Goal: Information Seeking & Learning: Find specific page/section

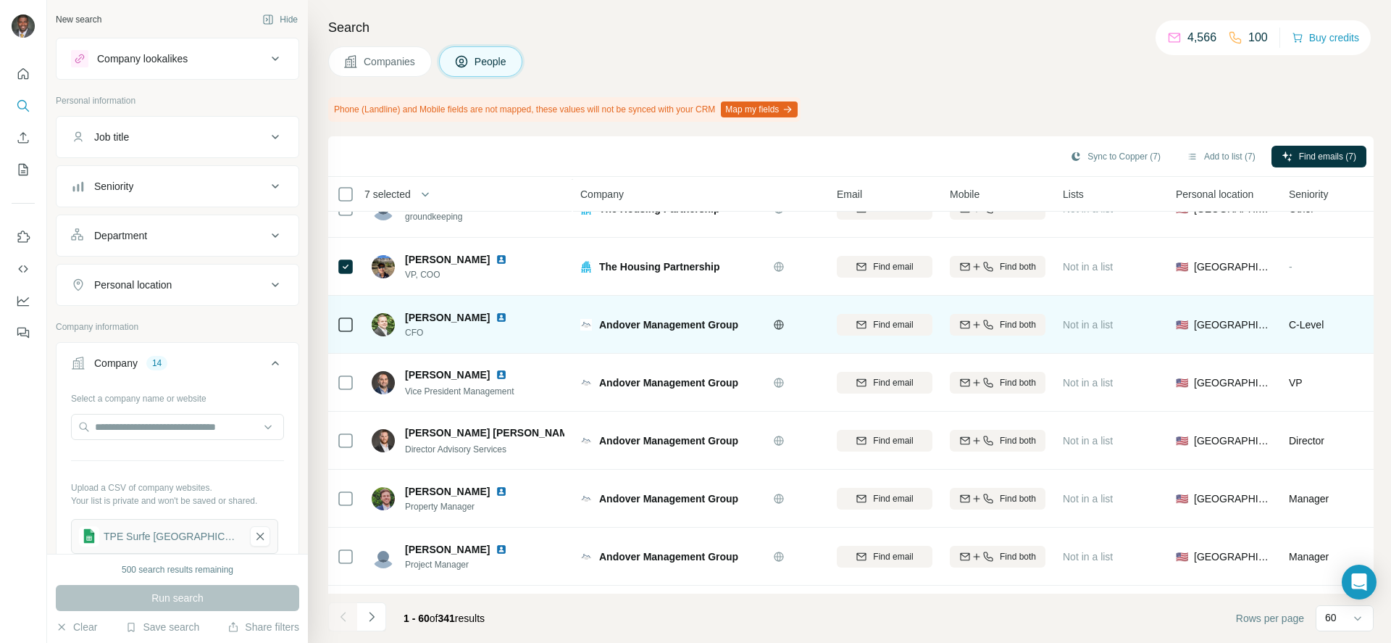
scroll to position [2029, 0]
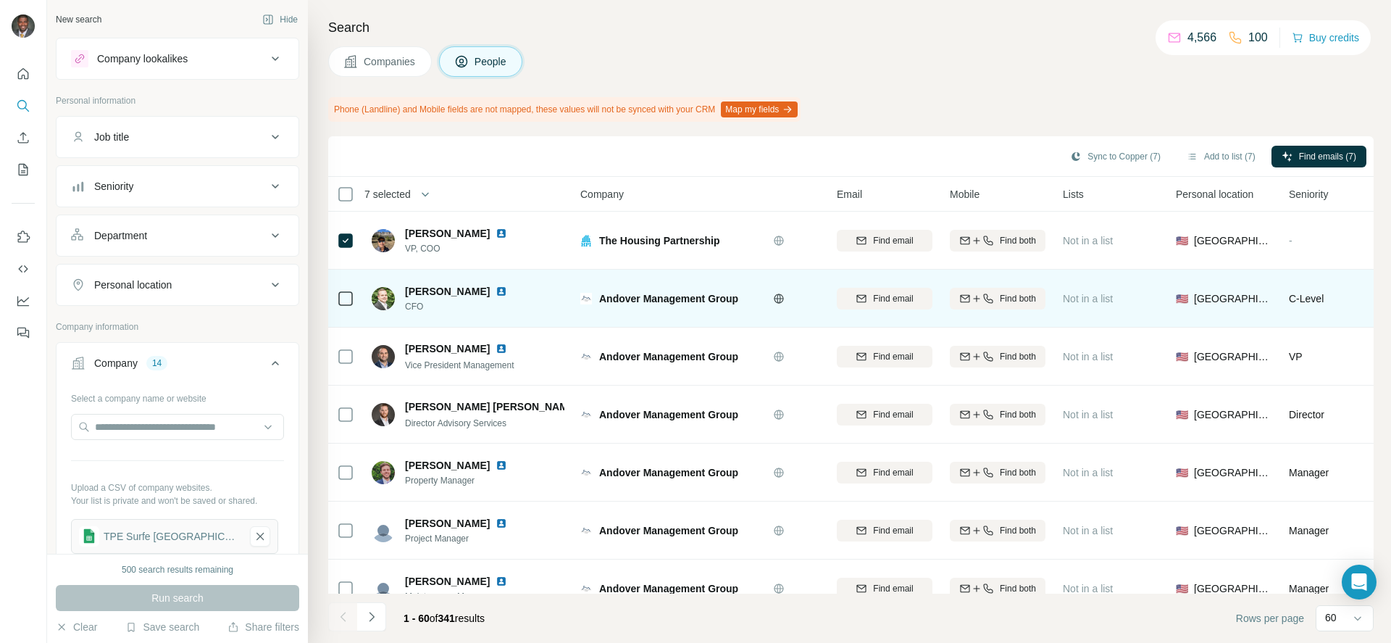
click at [335, 298] on td at bounding box center [345, 299] width 35 height 58
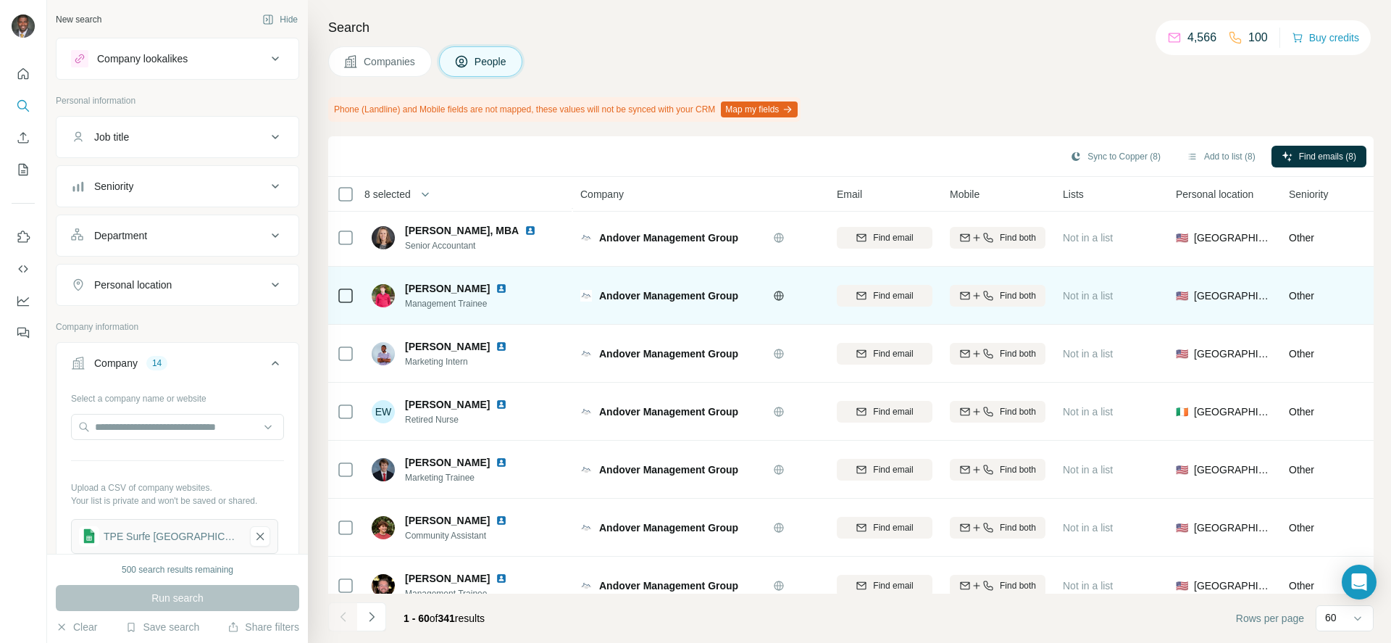
scroll to position [3103, 0]
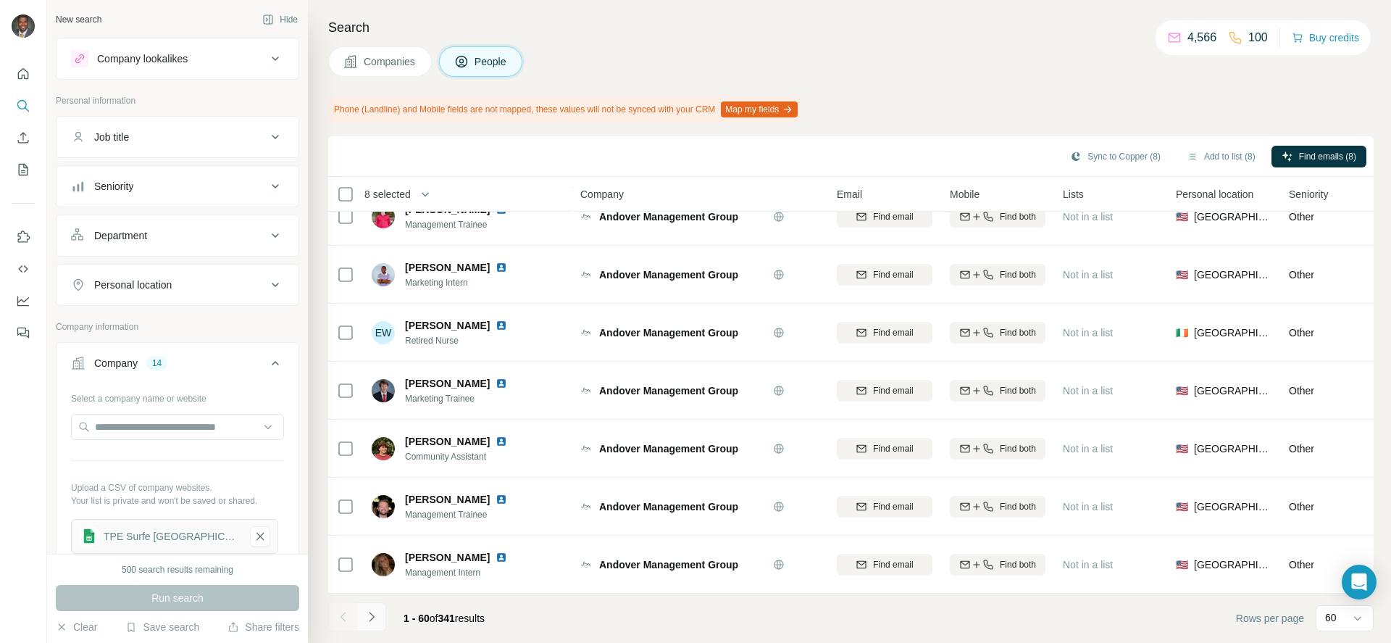
click at [366, 613] on icon "Navigate to next page" at bounding box center [371, 616] width 14 height 14
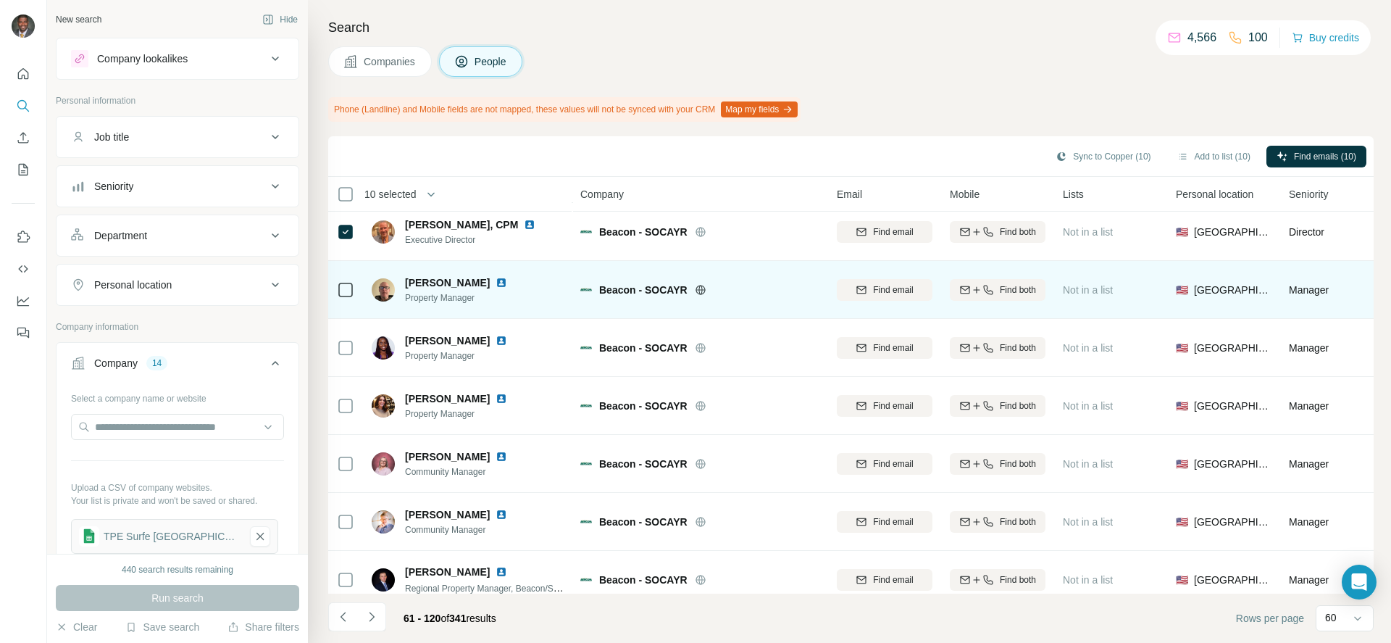
scroll to position [797, 0]
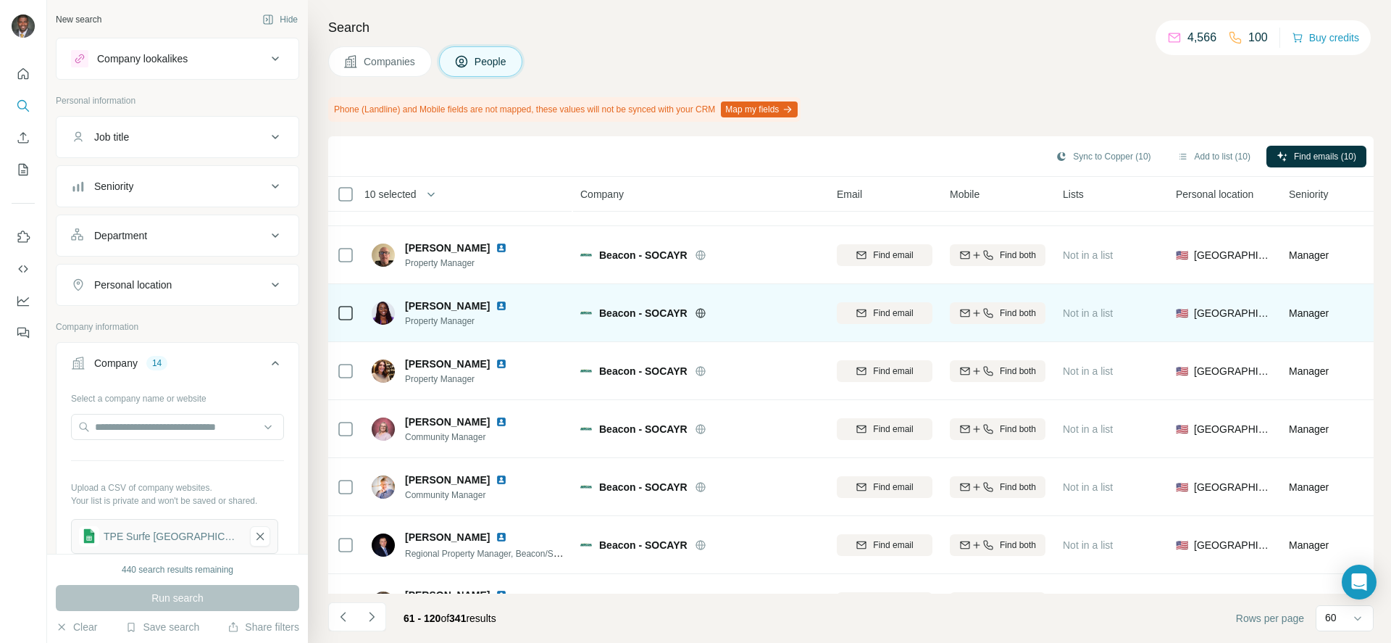
click at [496, 304] on img at bounding box center [502, 306] width 12 height 12
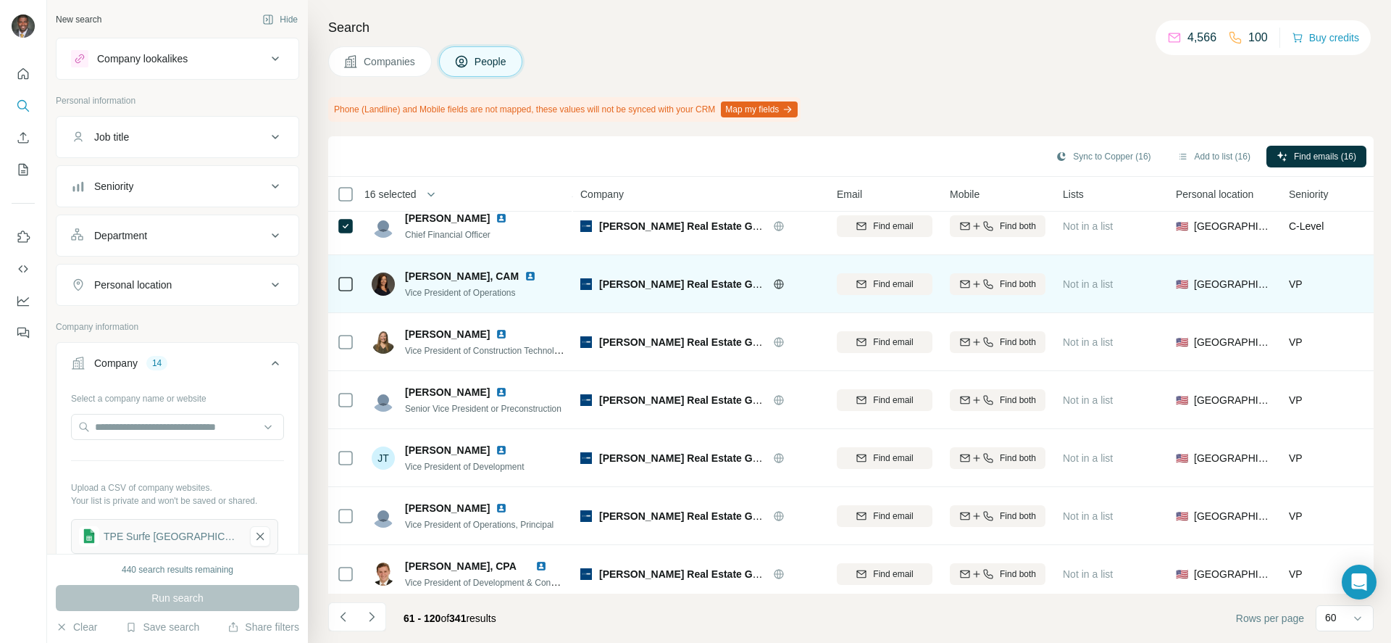
scroll to position [2174, 0]
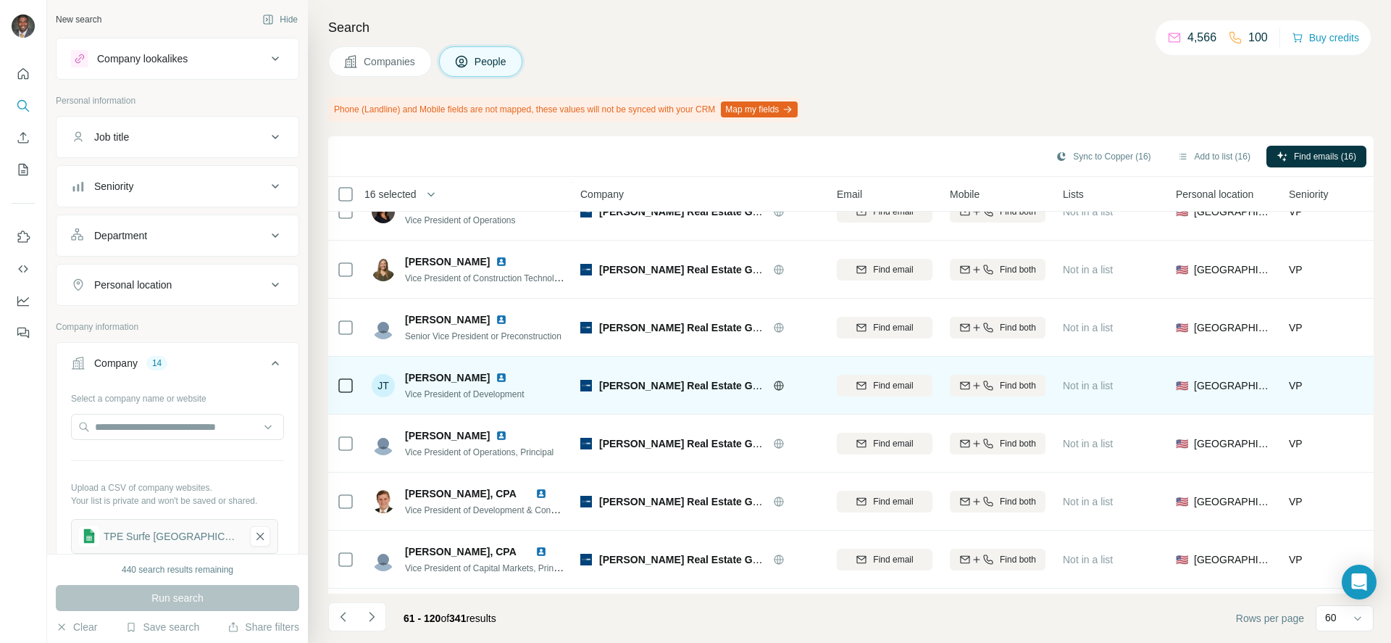
click at [350, 393] on icon at bounding box center [345, 385] width 17 height 17
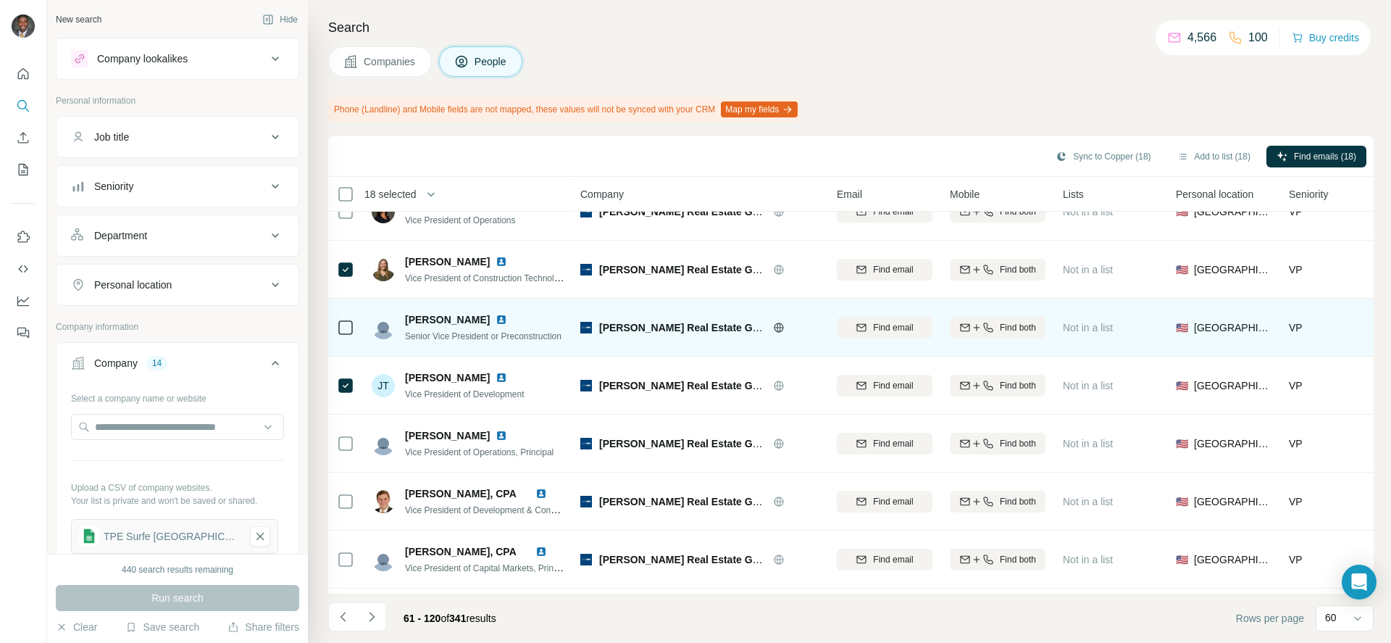
scroll to position [2246, 0]
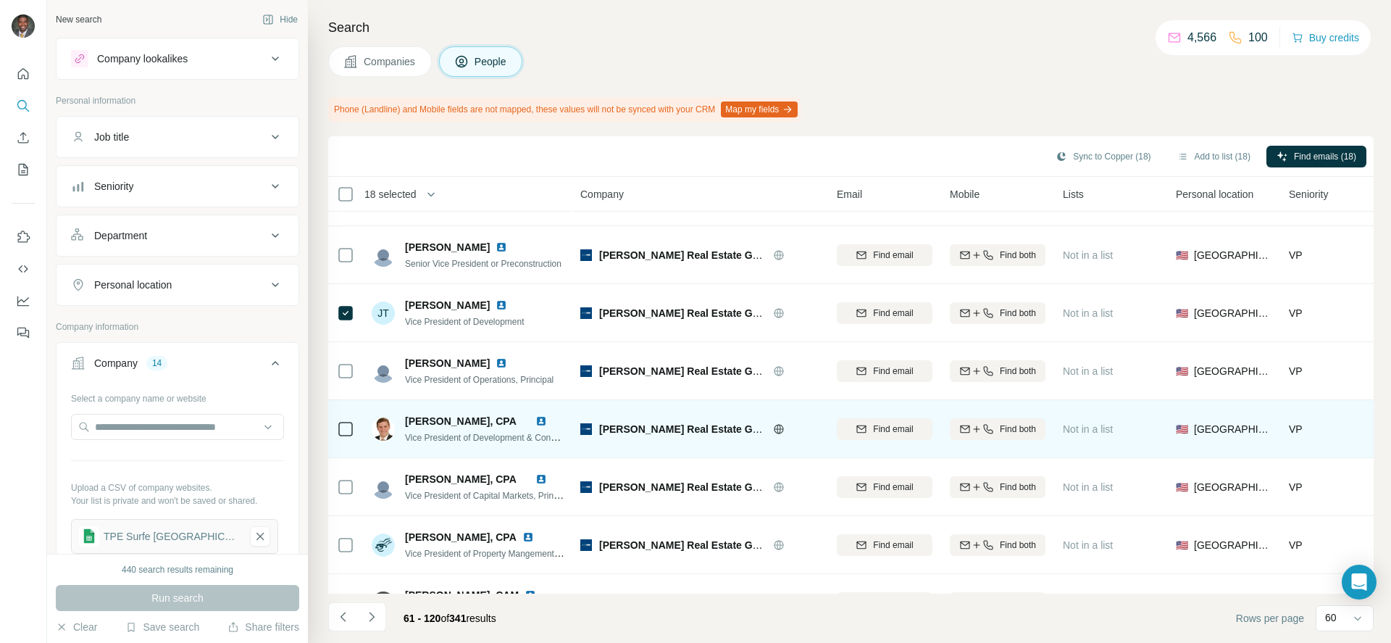
click at [337, 427] on icon at bounding box center [345, 428] width 17 height 17
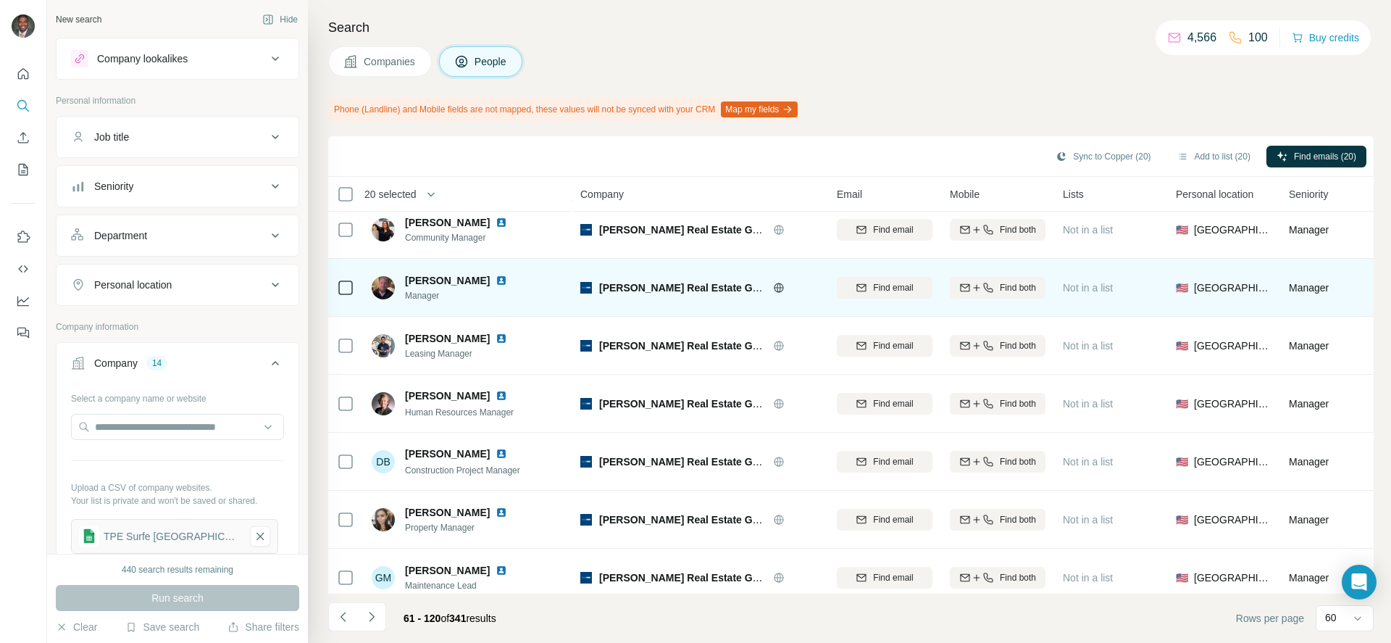
scroll to position [3103, 0]
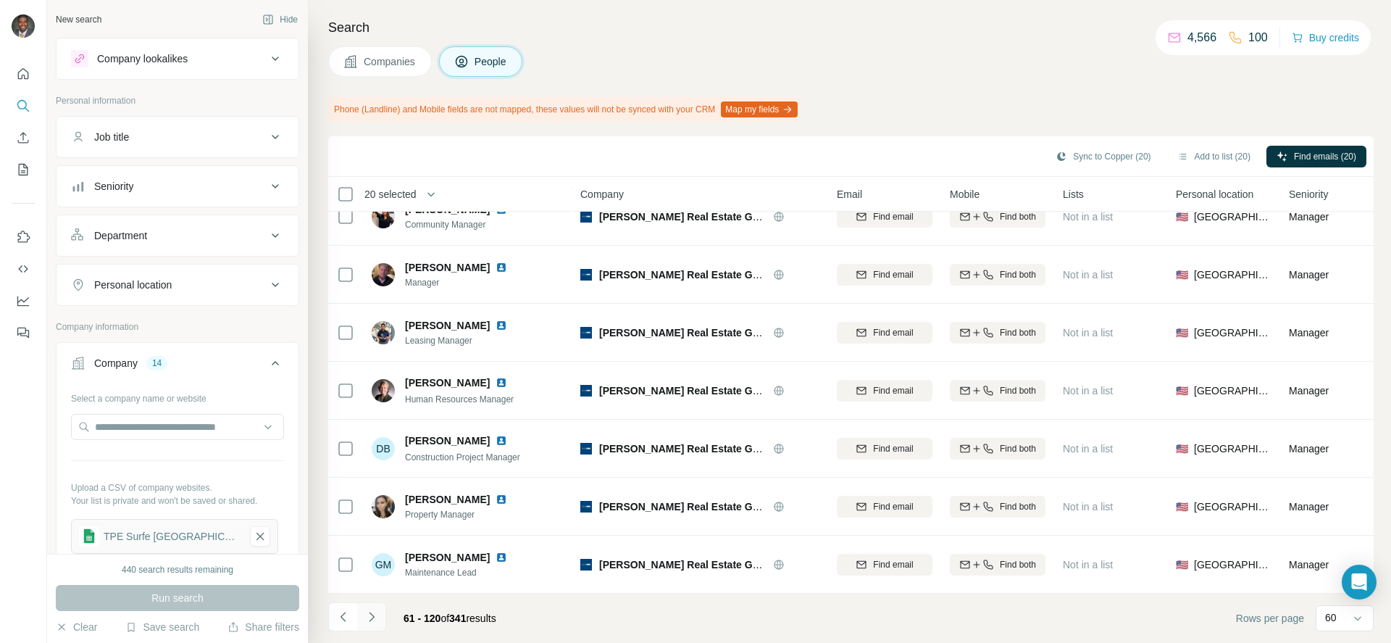
click at [366, 609] on button "Navigate to next page" at bounding box center [371, 616] width 29 height 29
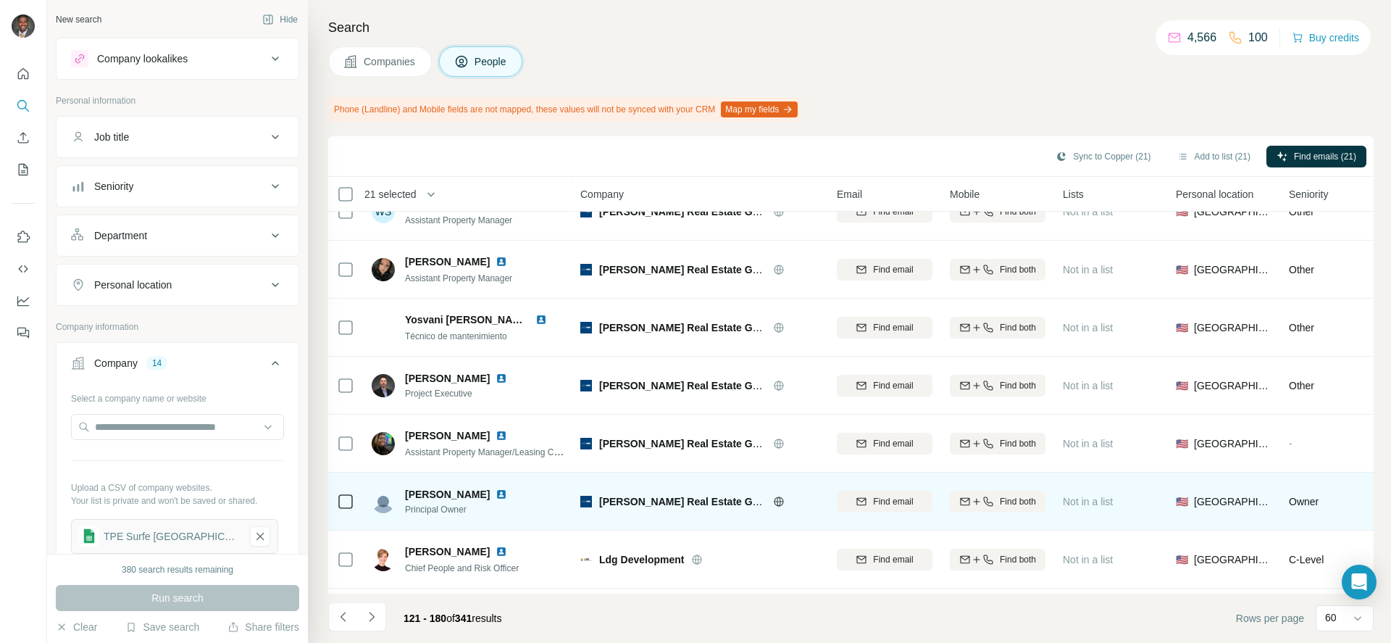
scroll to position [2826, 0]
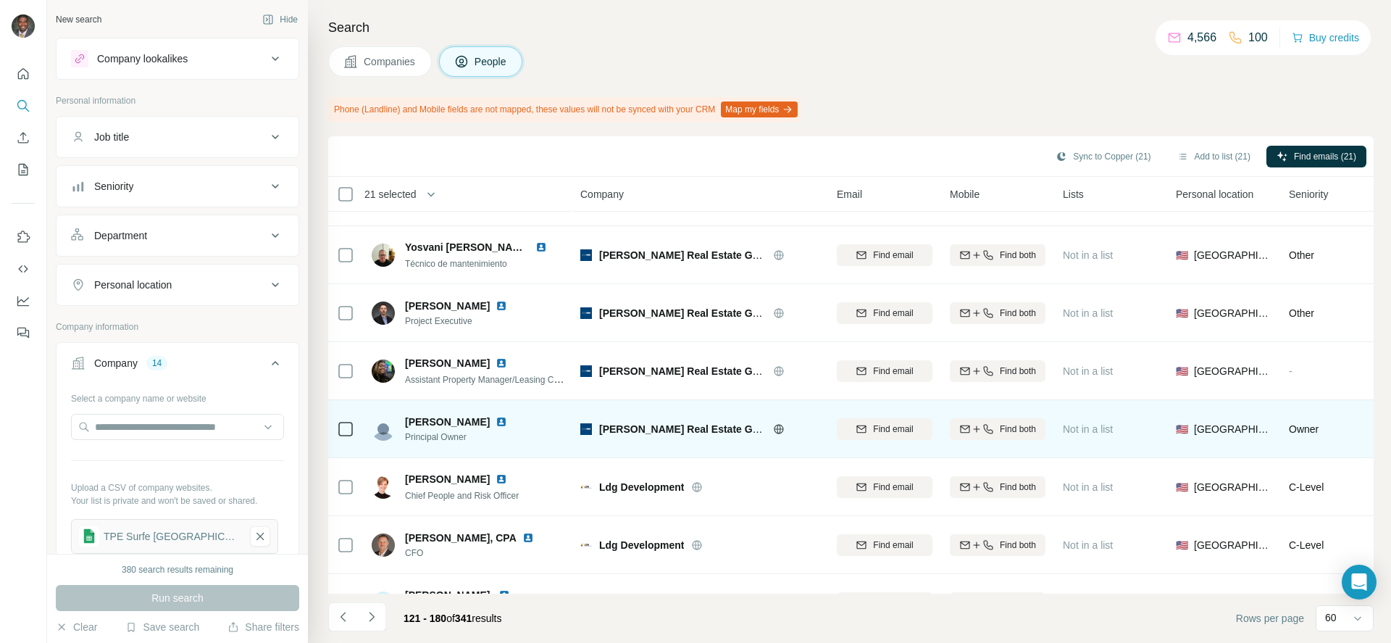
click at [335, 428] on td at bounding box center [345, 429] width 35 height 58
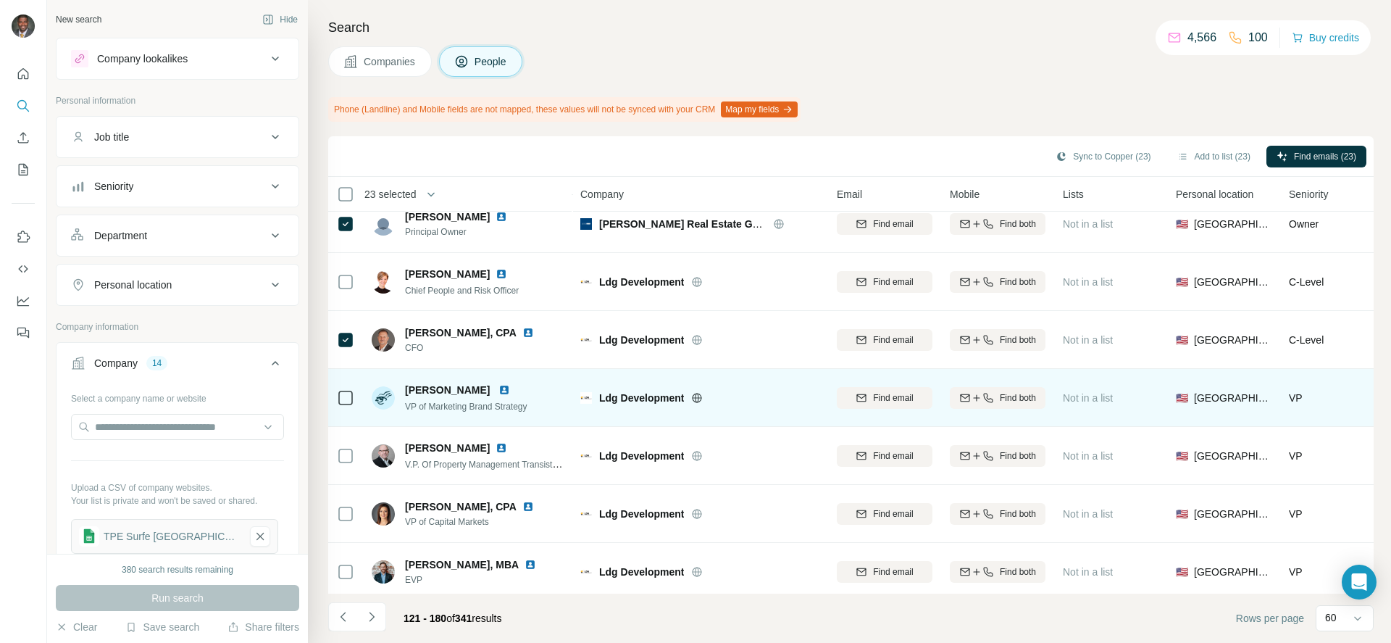
scroll to position [3103, 0]
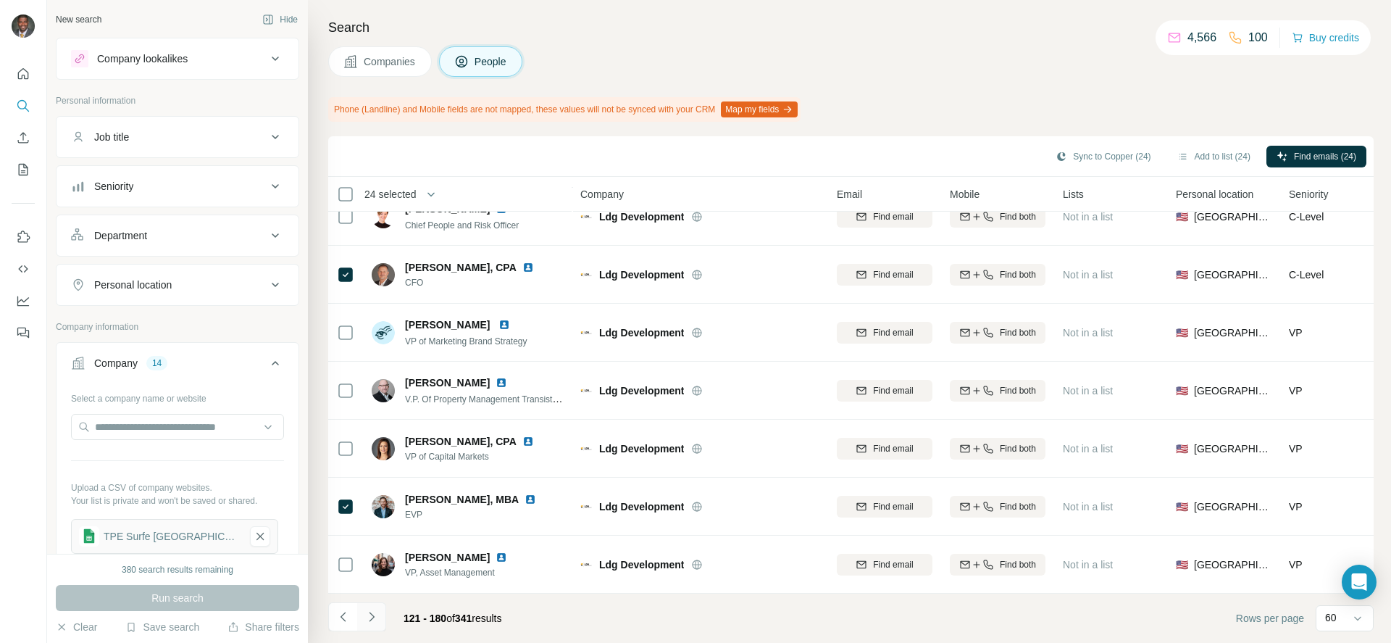
click at [366, 618] on icon "Navigate to next page" at bounding box center [371, 616] width 14 height 14
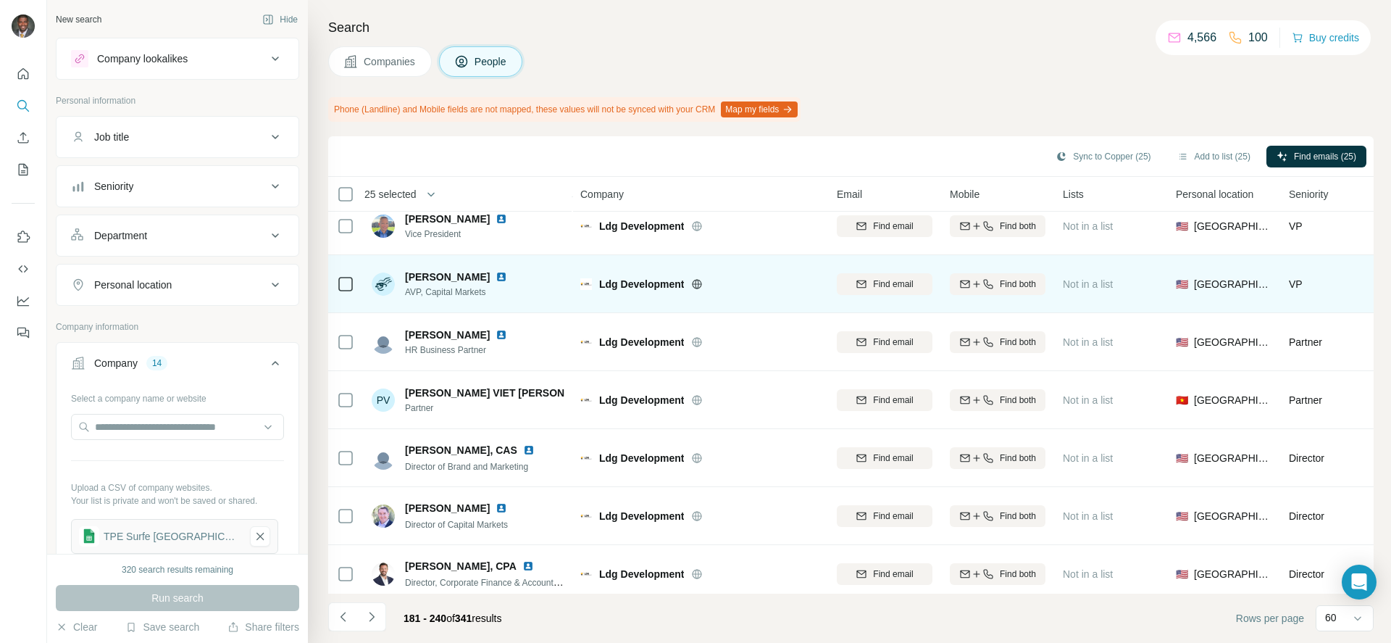
scroll to position [145, 0]
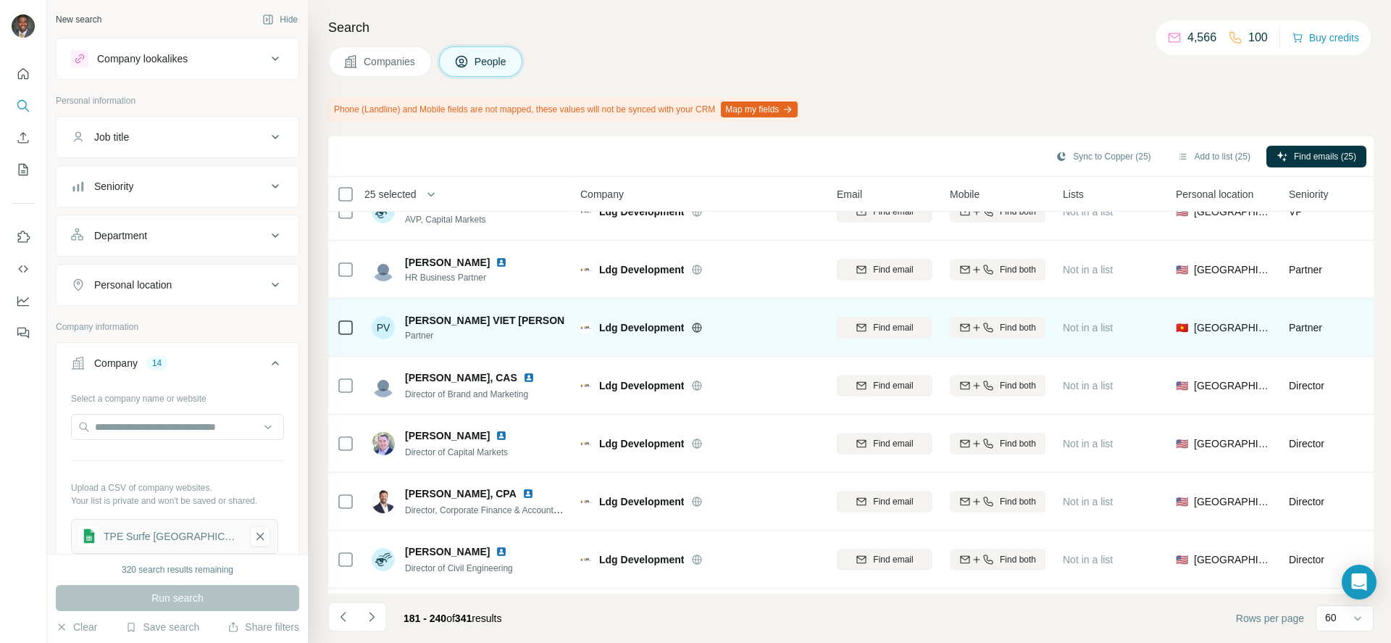
click at [609, 321] on img at bounding box center [615, 320] width 12 height 12
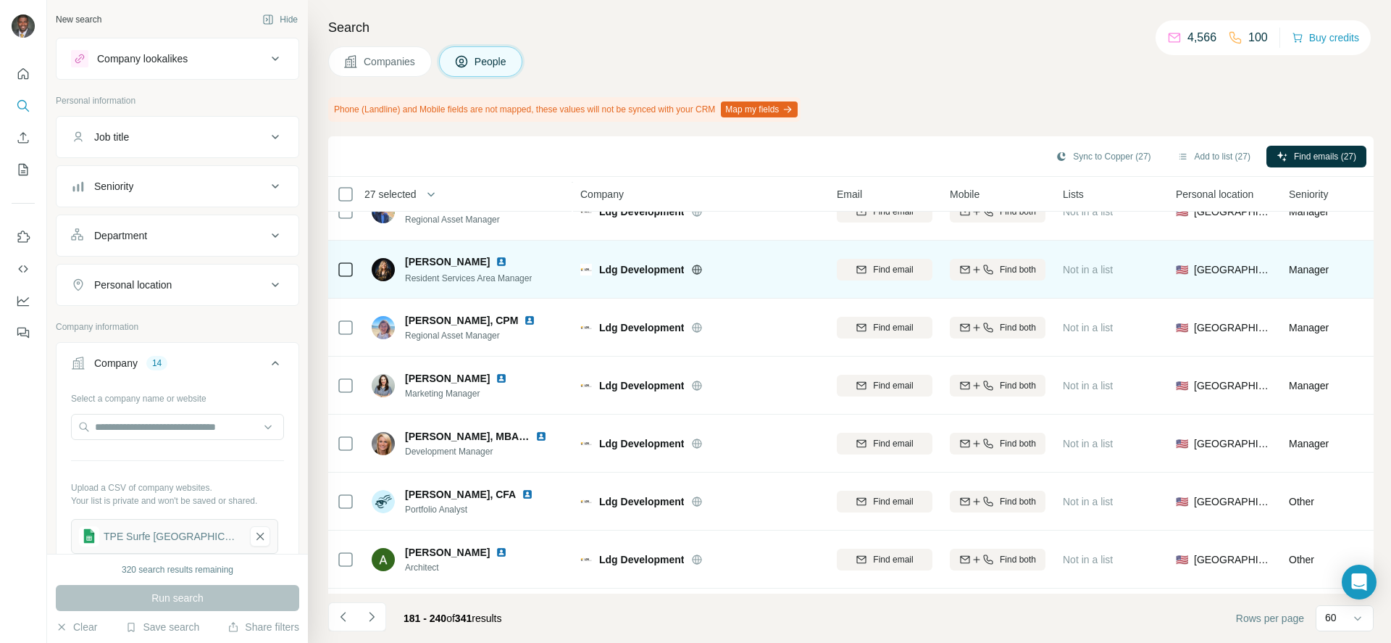
scroll to position [3103, 0]
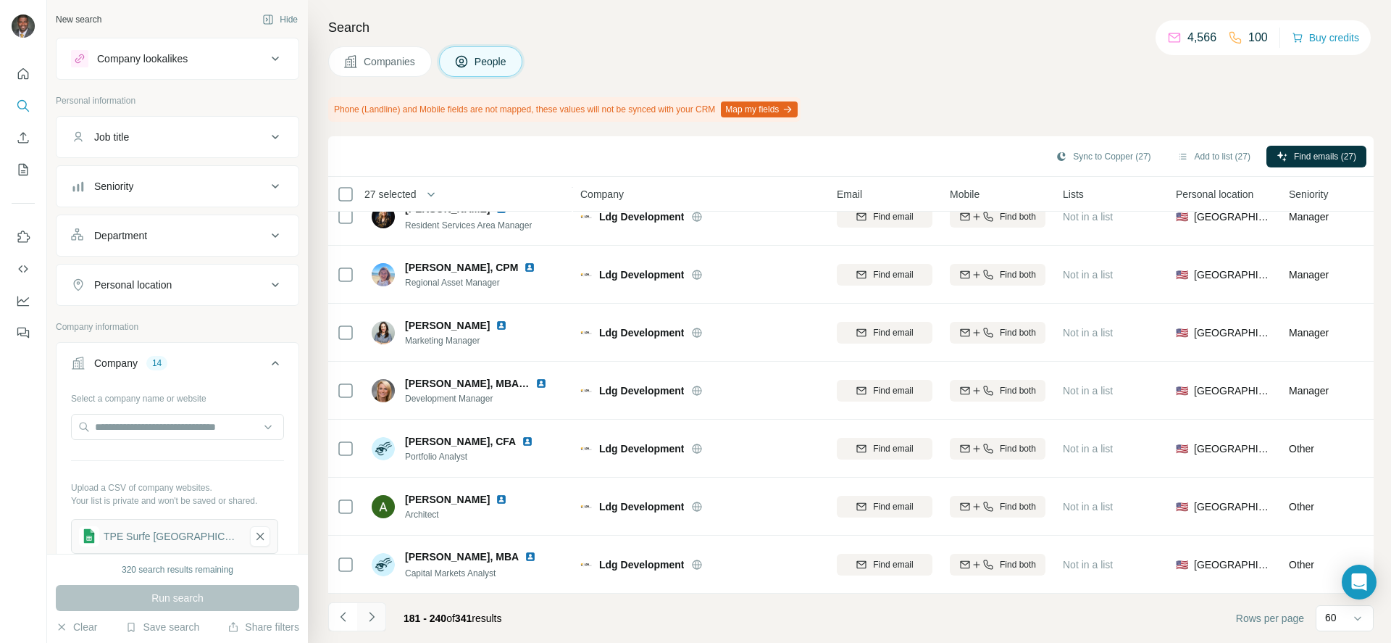
click at [372, 616] on icon "Navigate to next page" at bounding box center [371, 616] width 5 height 9
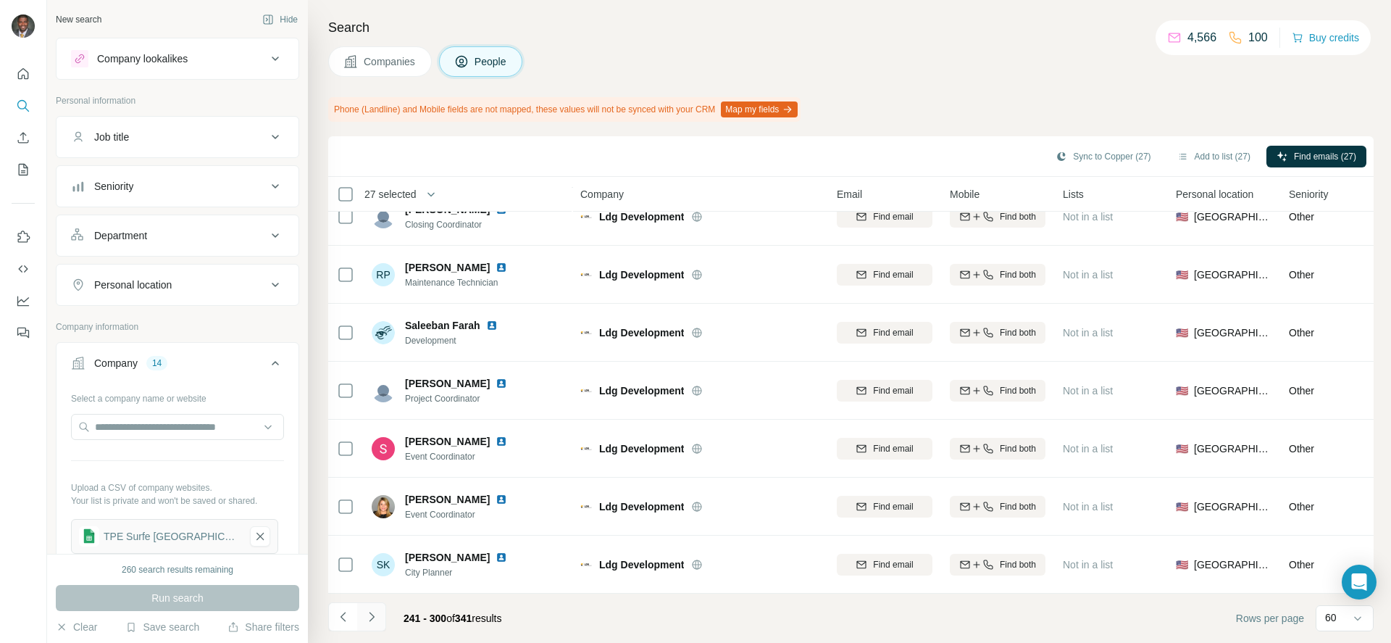
click at [378, 614] on icon "Navigate to next page" at bounding box center [371, 616] width 14 height 14
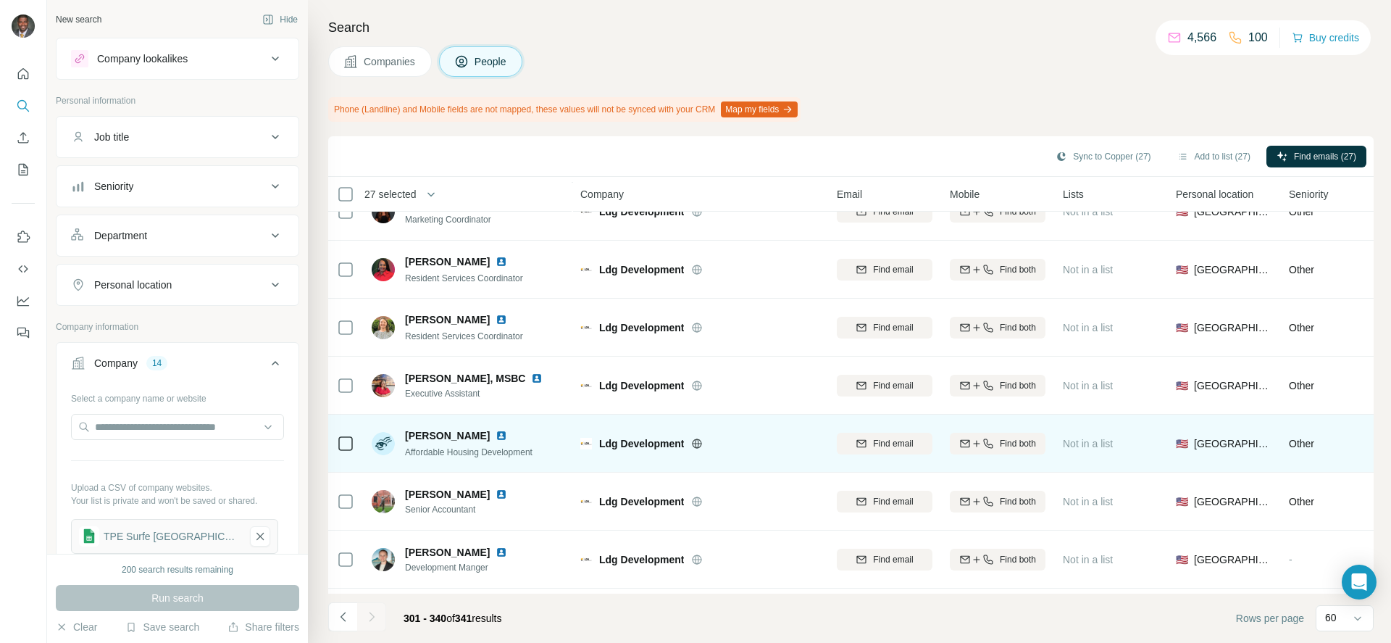
scroll to position [217, 0]
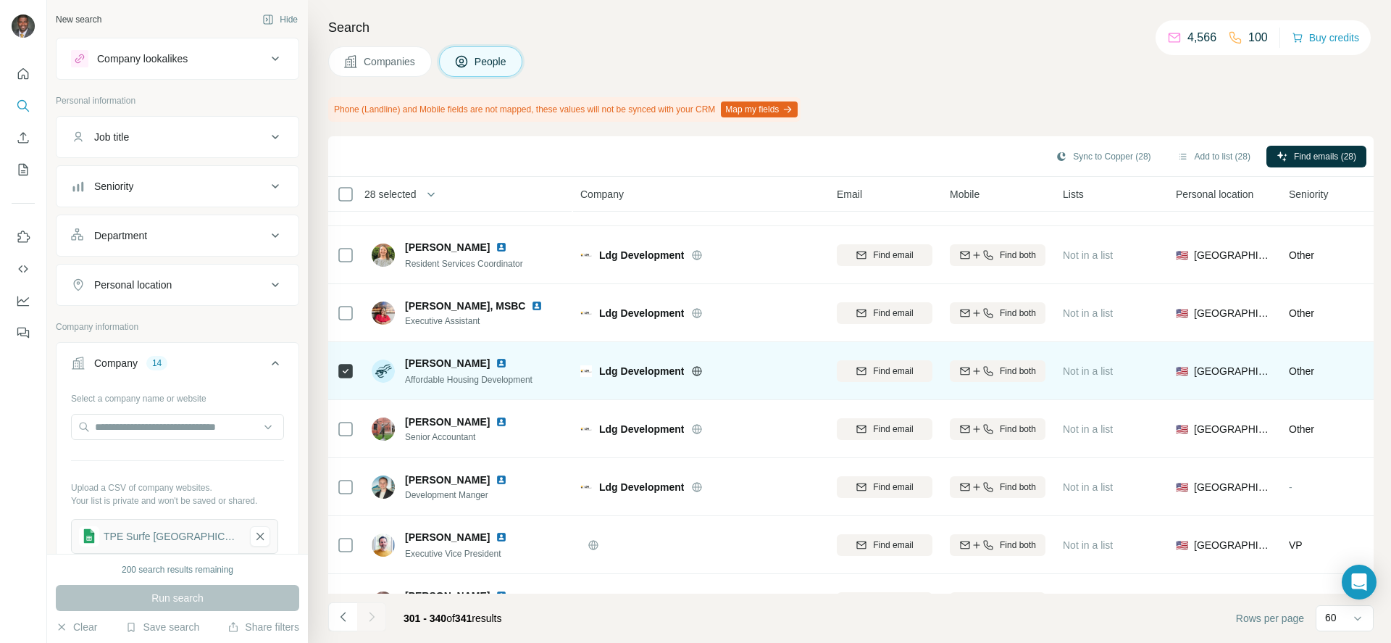
click at [496, 366] on img at bounding box center [502, 363] width 12 height 12
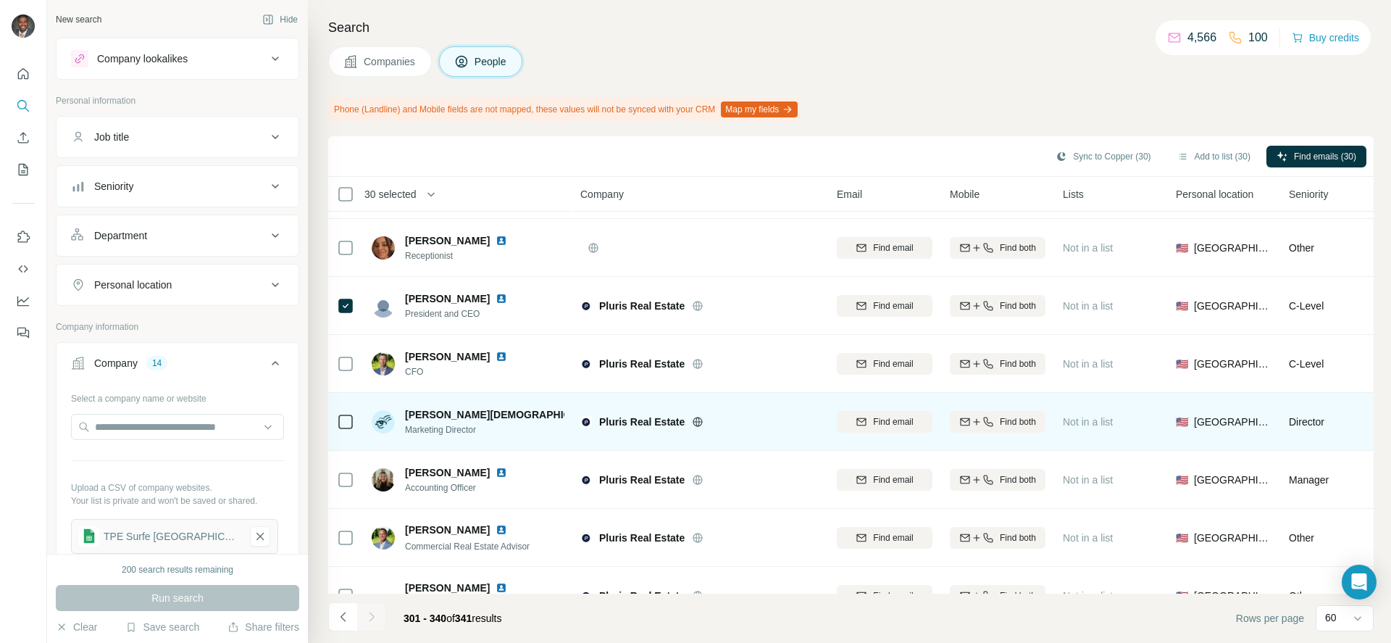
scroll to position [1944, 0]
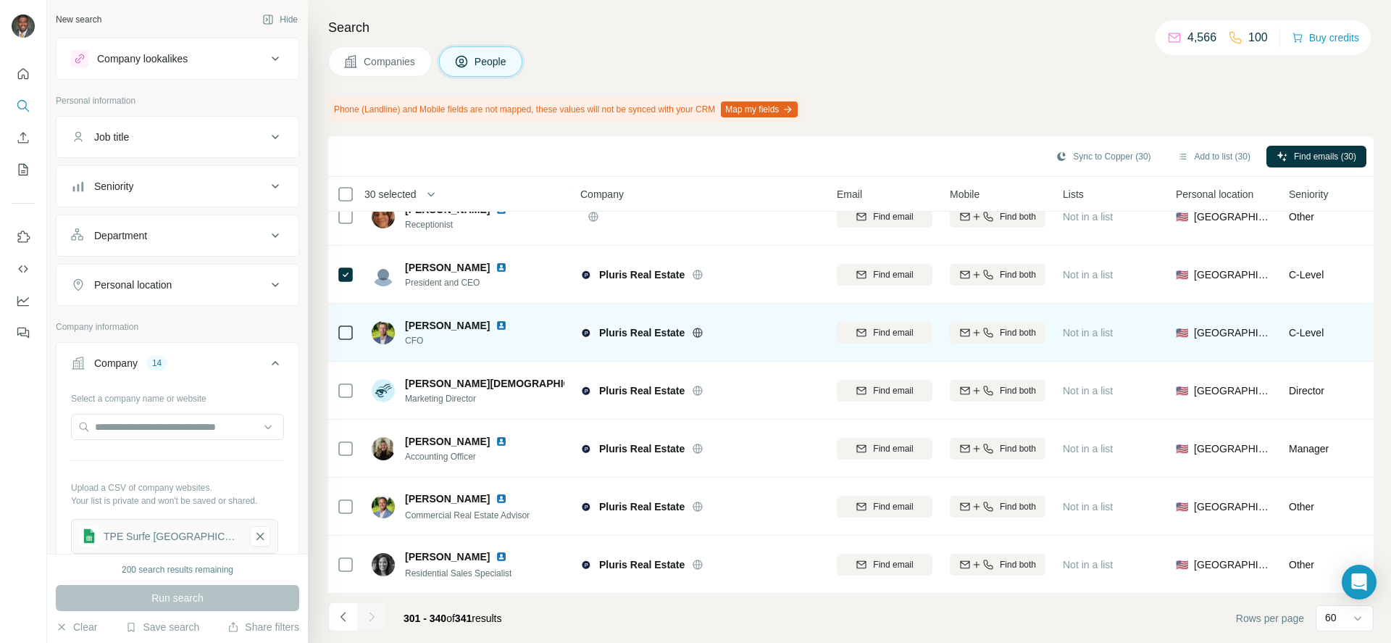
click at [356, 332] on td at bounding box center [345, 333] width 35 height 58
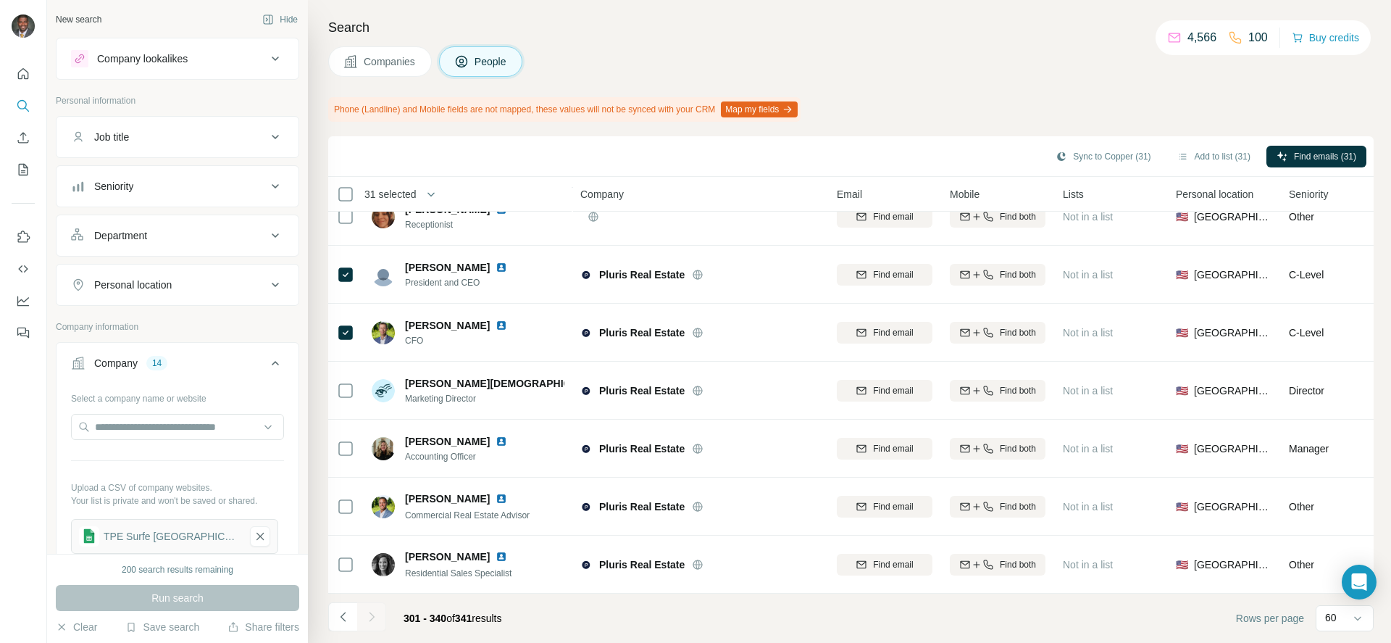
click at [375, 614] on div at bounding box center [371, 616] width 29 height 29
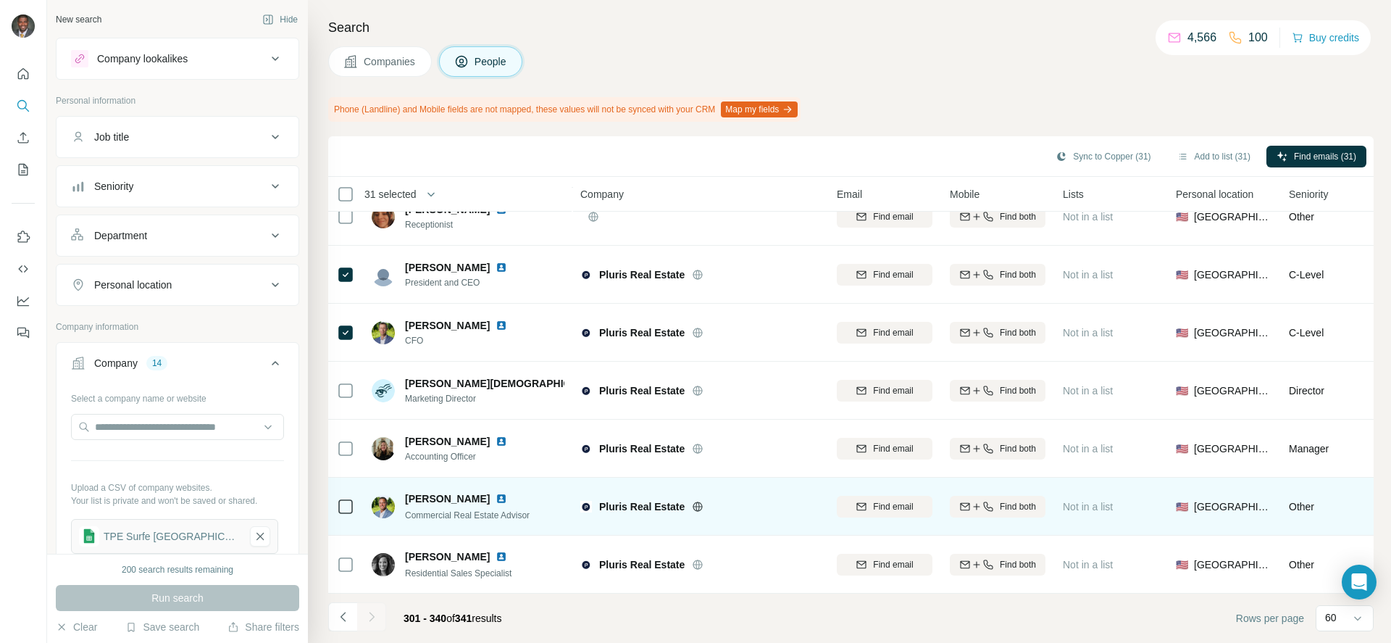
click at [496, 495] on img at bounding box center [502, 499] width 12 height 12
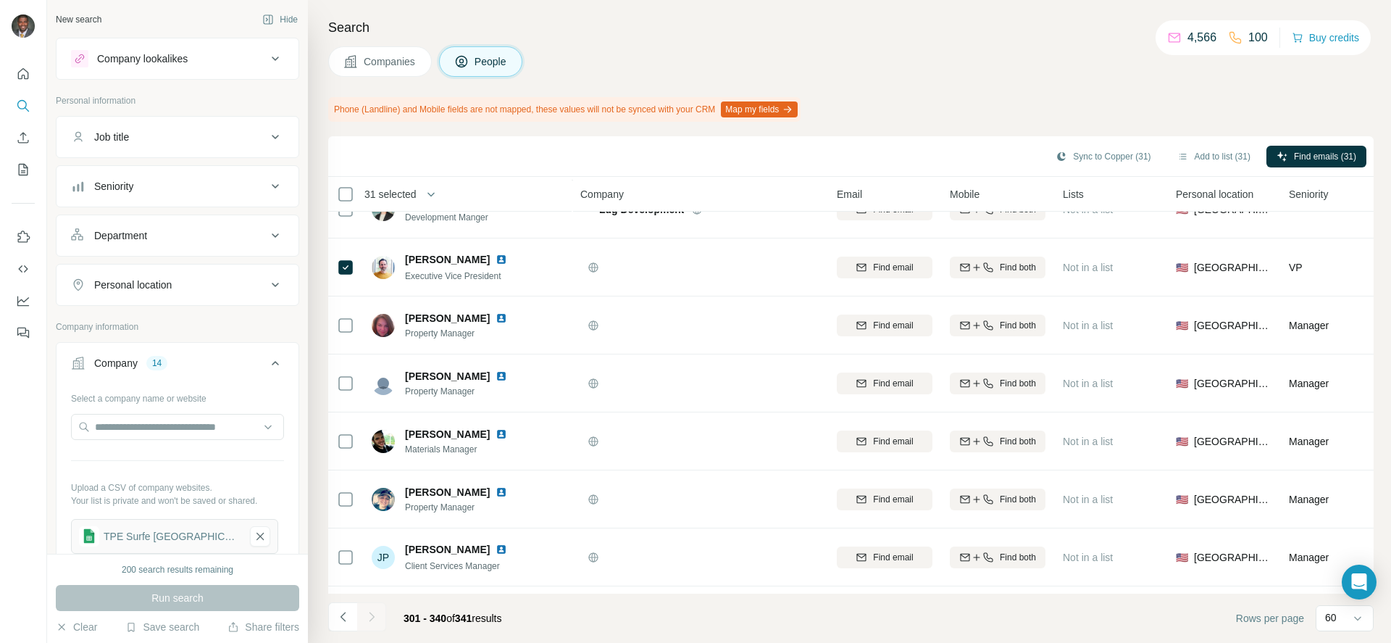
scroll to position [0, 0]
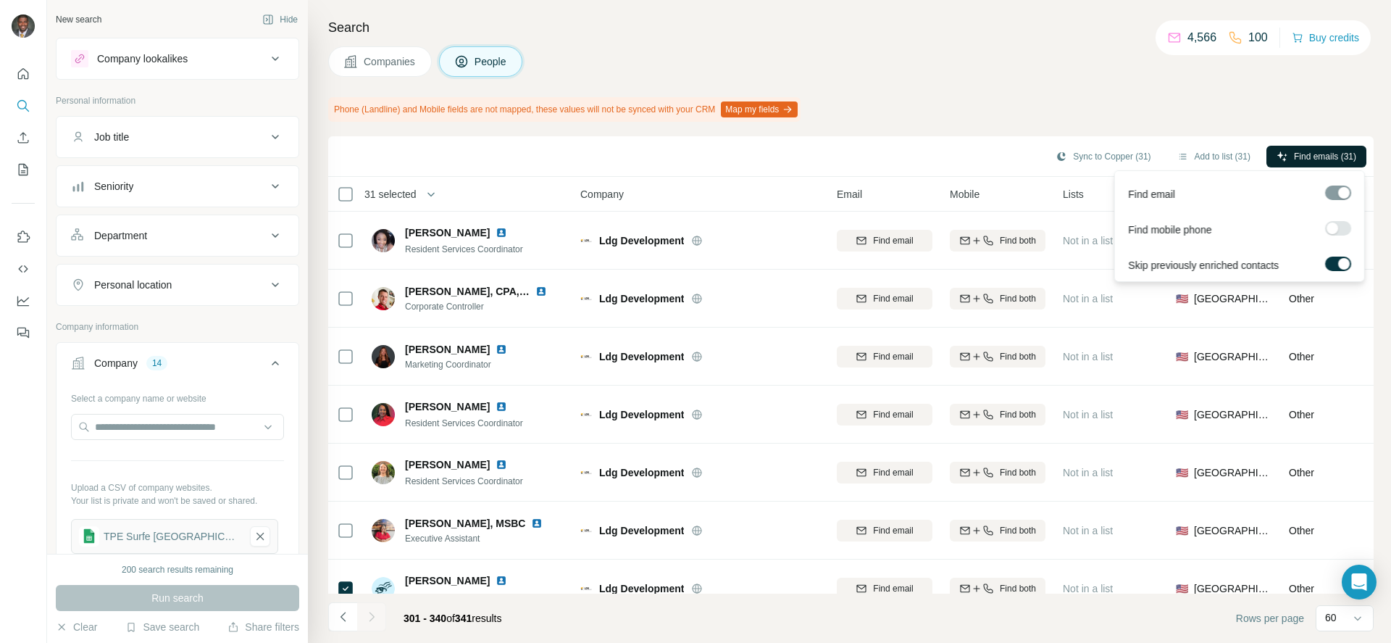
click at [1277, 149] on button "Find emails (31)" at bounding box center [1317, 157] width 100 height 22
